Goal: Task Accomplishment & Management: Manage account settings

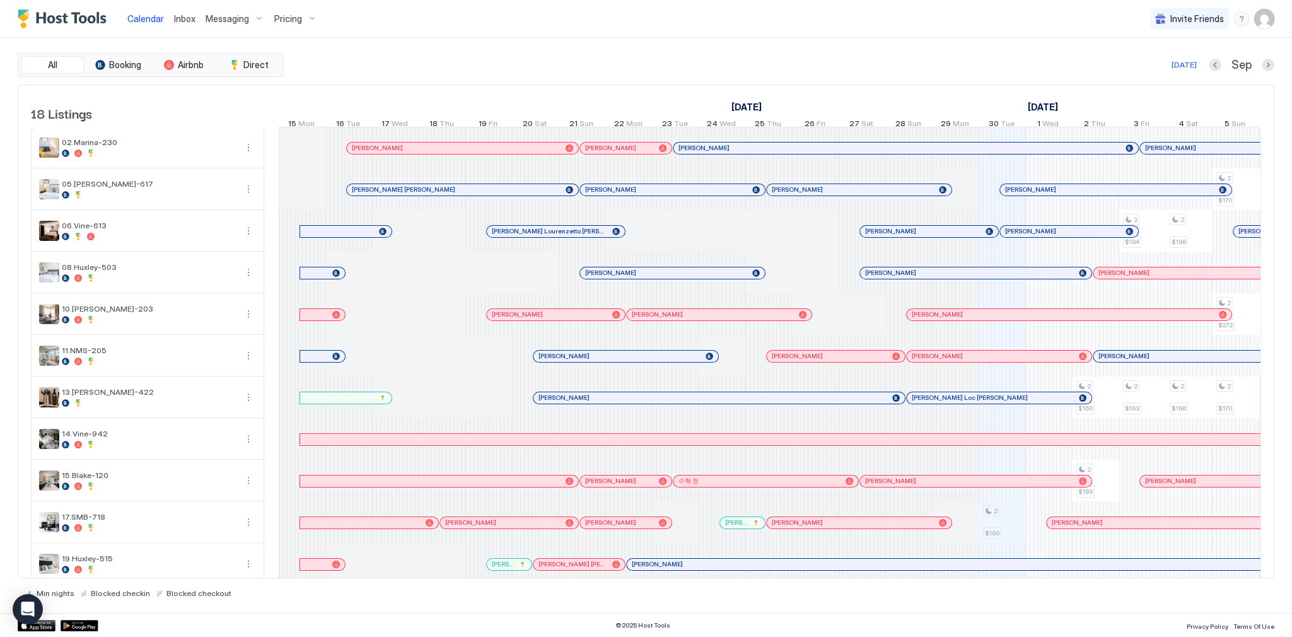
scroll to position [0, 701]
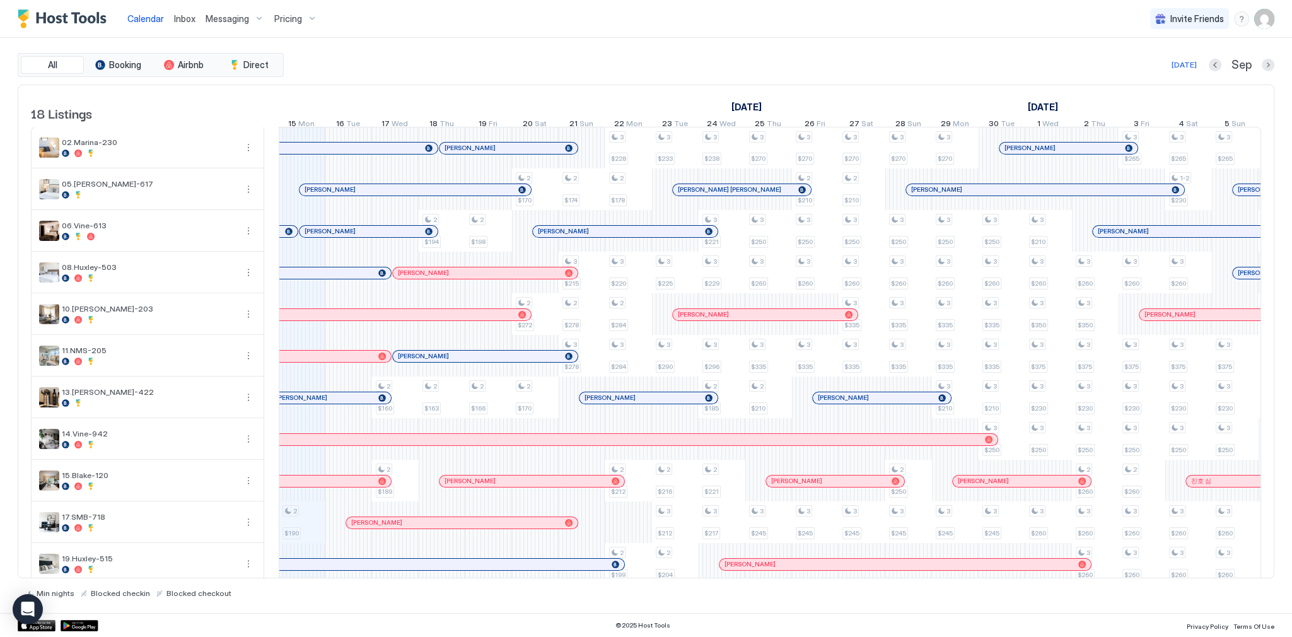
click at [631, 67] on div "Today Sep" at bounding box center [780, 64] width 988 height 15
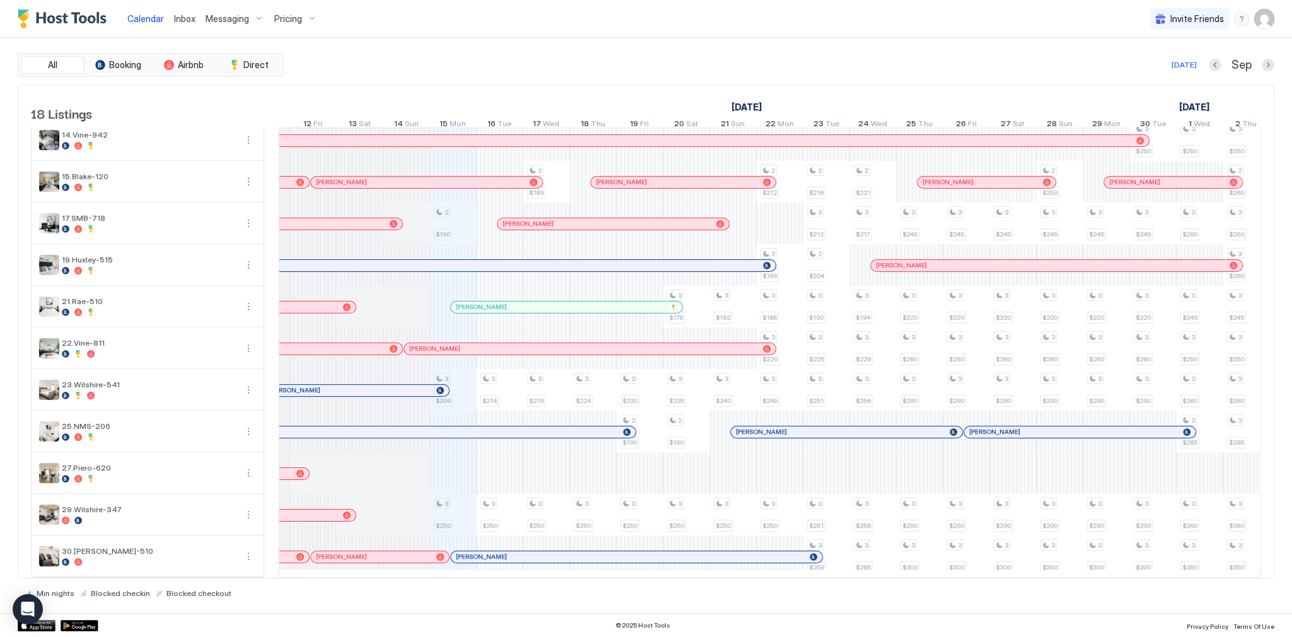
click at [757, 55] on div "All Booking Airbnb Direct Today Sep" at bounding box center [646, 65] width 1257 height 24
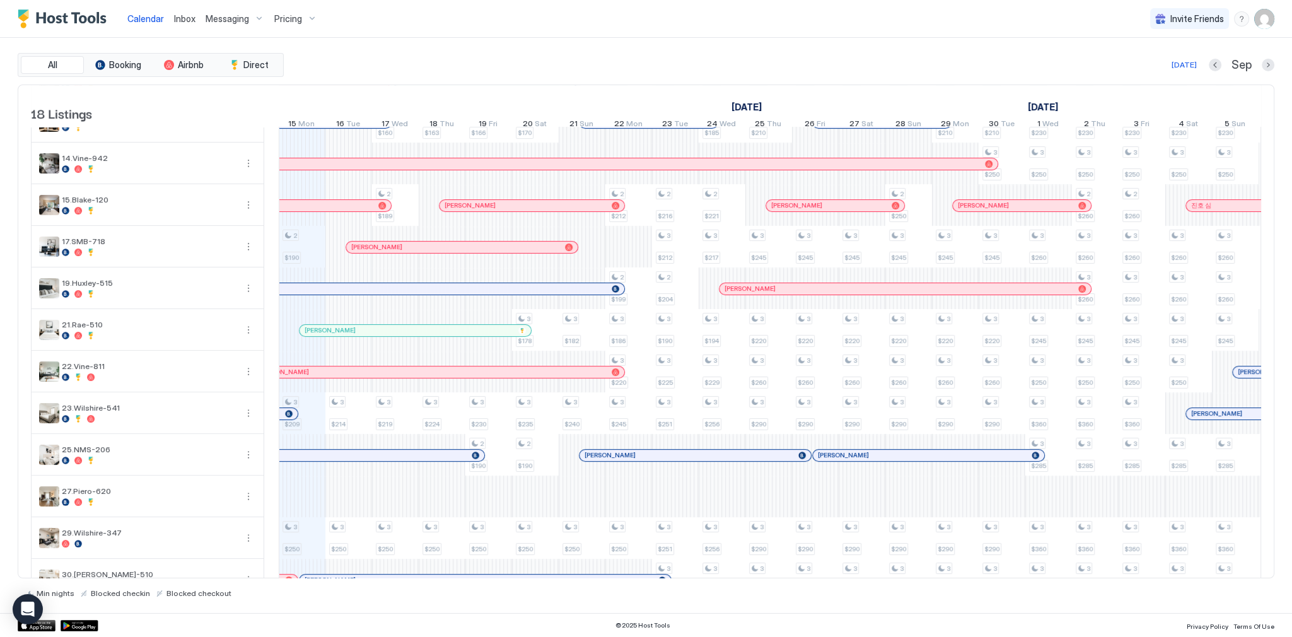
scroll to position [310, 0]
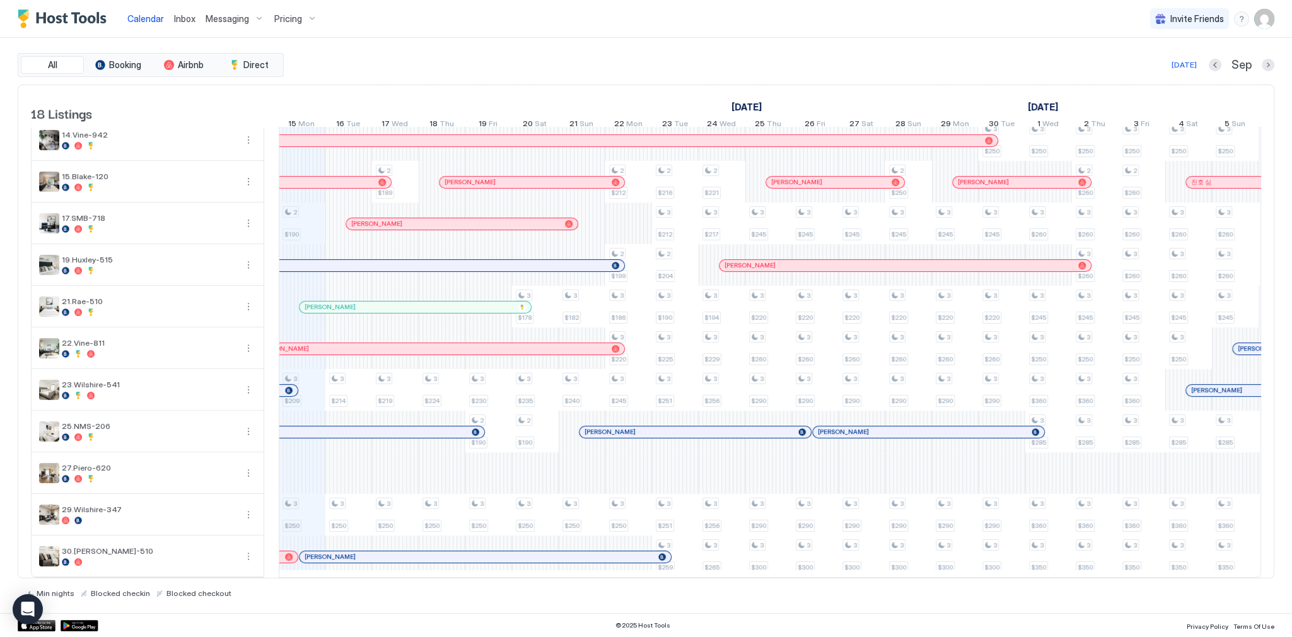
click at [901, 39] on div "All Booking Airbnb Direct [DATE] [DATE] Listings [DATE] [DATE] [DATE] 31 Sun 1 …" at bounding box center [646, 325] width 1257 height 575
